Goal: Information Seeking & Learning: Learn about a topic

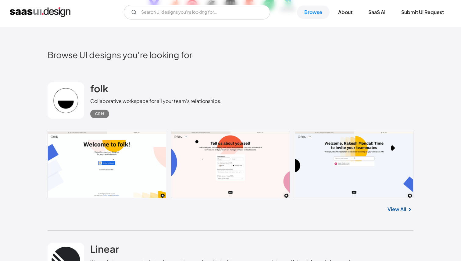
scroll to position [131, 0]
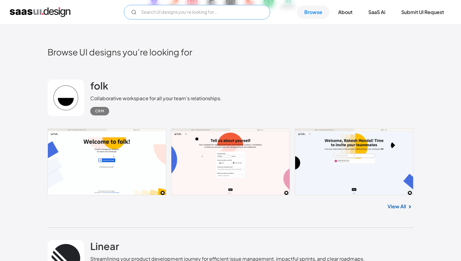
click at [174, 9] on input "Email Form" at bounding box center [197, 12] width 146 height 15
click at [226, 16] on input "hubspot" at bounding box center [197, 12] width 146 height 15
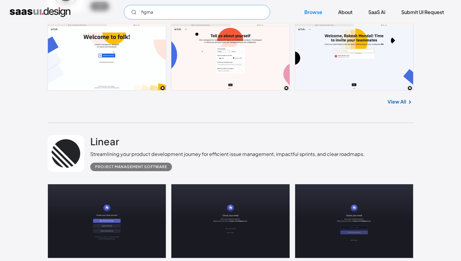
scroll to position [306, 0]
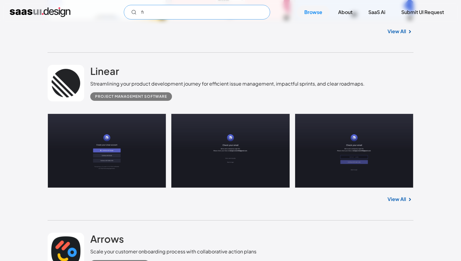
type input "f"
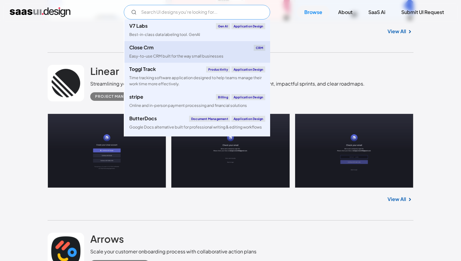
click at [196, 51] on link "Close Crm CRM Easy-to-use CRM built for the way small businesses" at bounding box center [197, 52] width 146 height 22
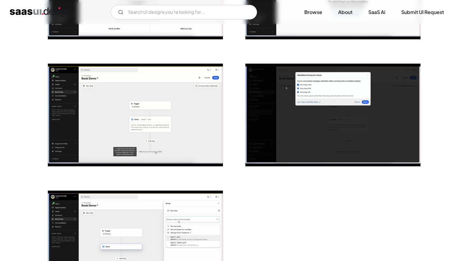
scroll to position [1429, 0]
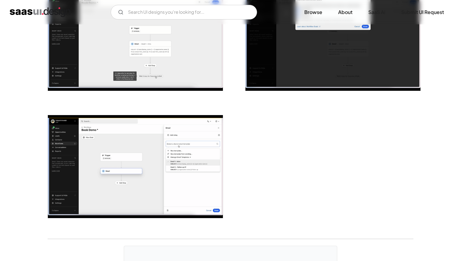
click at [192, 70] on img "open lightbox" at bounding box center [135, 39] width 175 height 103
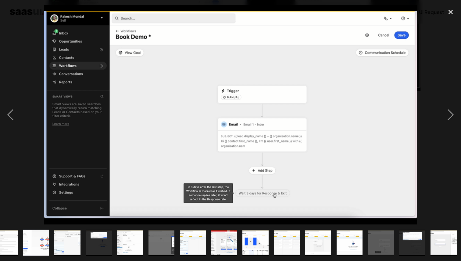
scroll to position [0, 265]
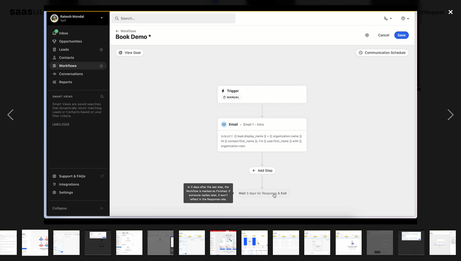
click at [450, 12] on div "close lightbox" at bounding box center [450, 11] width 21 height 13
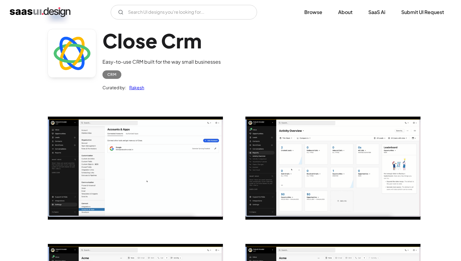
scroll to position [0, 0]
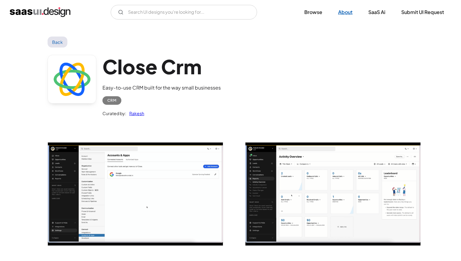
click at [349, 15] on link "About" at bounding box center [345, 11] width 29 height 13
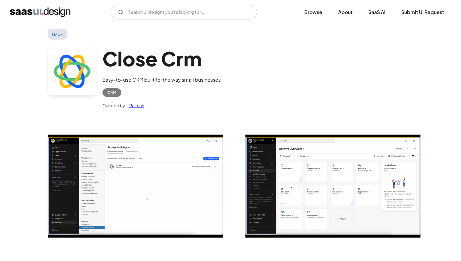
scroll to position [5, 0]
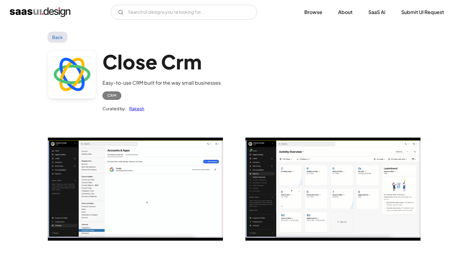
click at [144, 199] on img "open lightbox" at bounding box center [135, 189] width 175 height 103
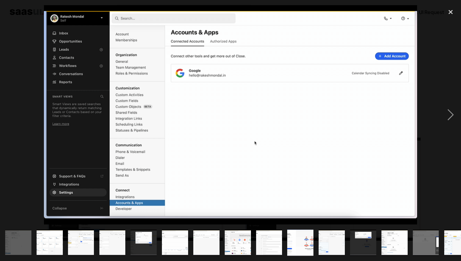
click at [31, 178] on div at bounding box center [230, 115] width 461 height 220
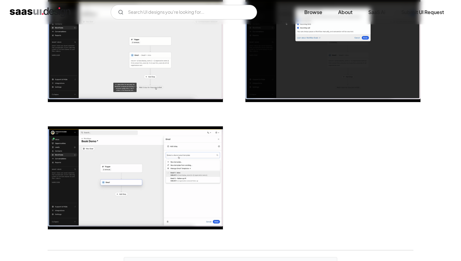
scroll to position [1605, 0]
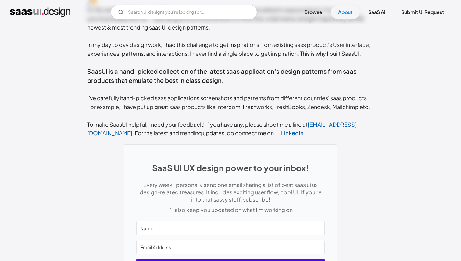
scroll to position [280, 0]
